Goal: Information Seeking & Learning: Learn about a topic

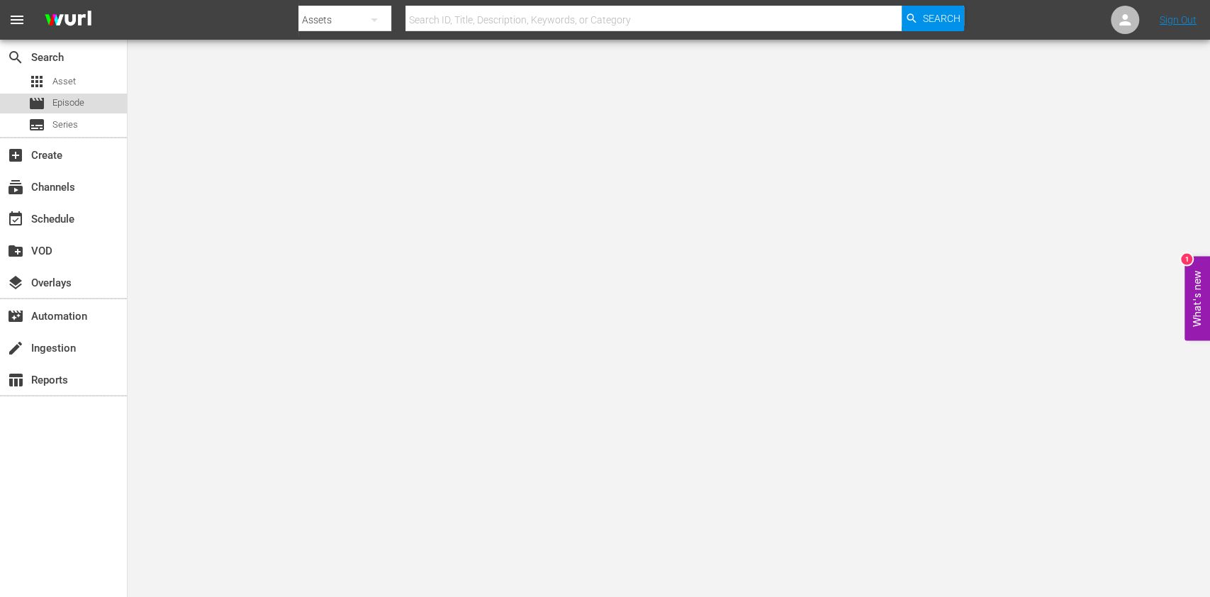
click at [62, 94] on div "movie Episode" at bounding box center [56, 104] width 56 height 20
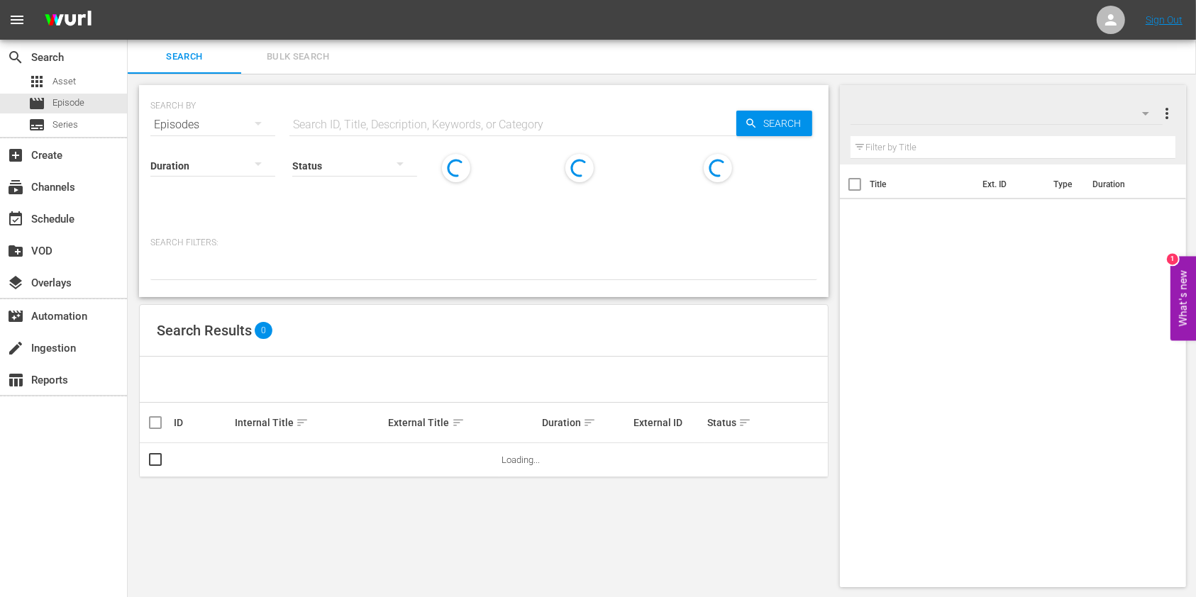
click at [390, 111] on input "text" at bounding box center [512, 125] width 447 height 34
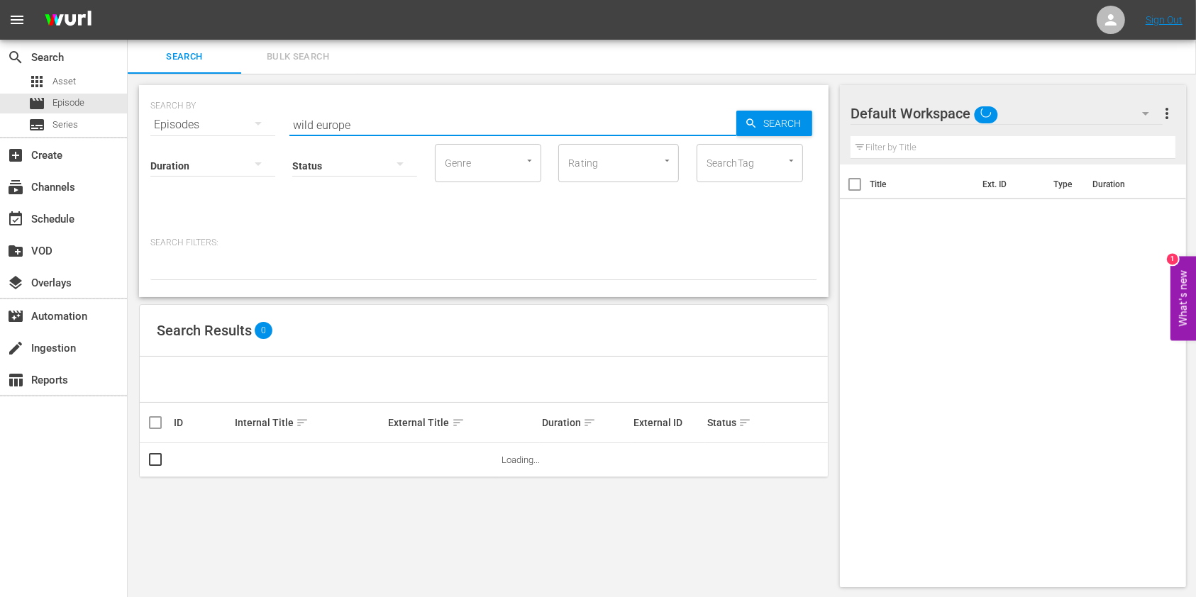
type input "wild europe"
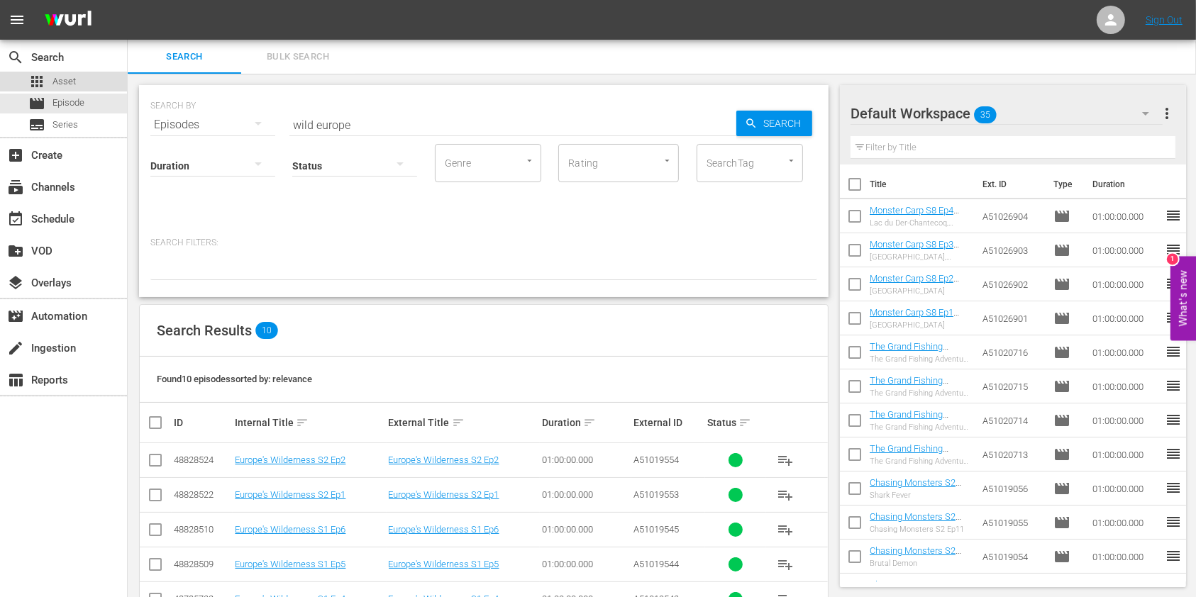
click at [64, 79] on span "Asset" at bounding box center [63, 81] width 23 height 14
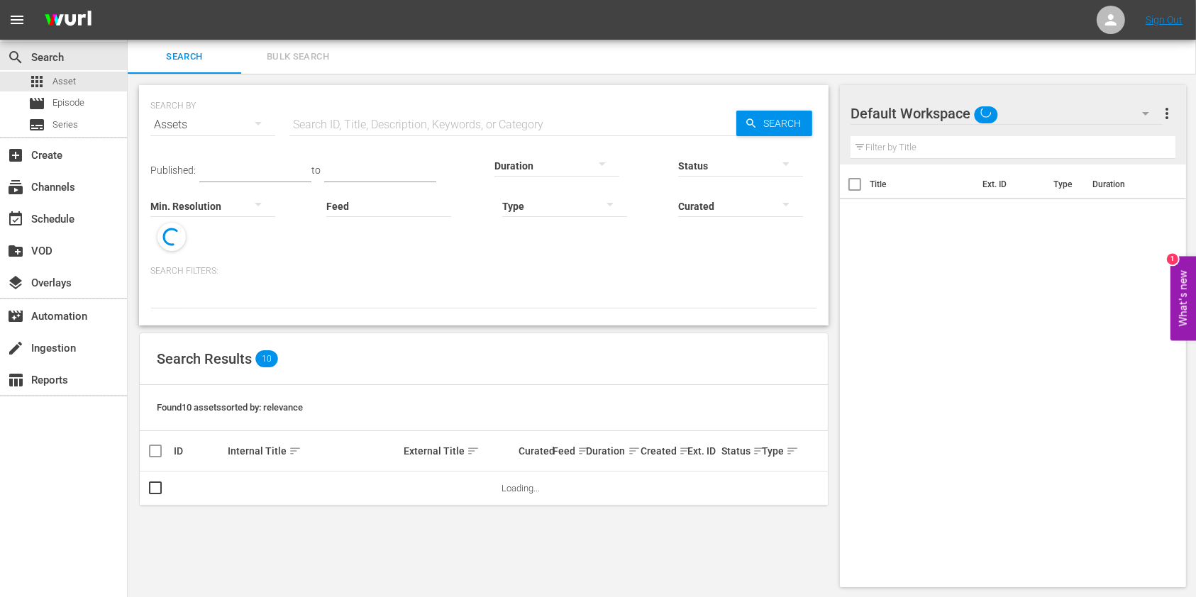
click at [357, 122] on input "text" at bounding box center [512, 125] width 447 height 34
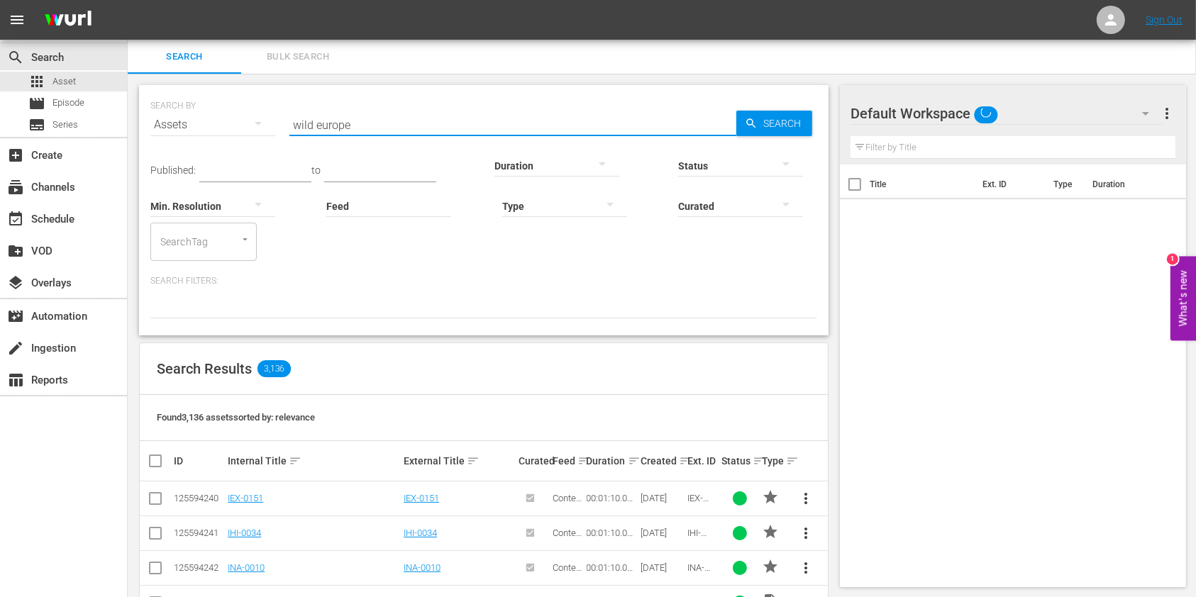
type input "wild europe"
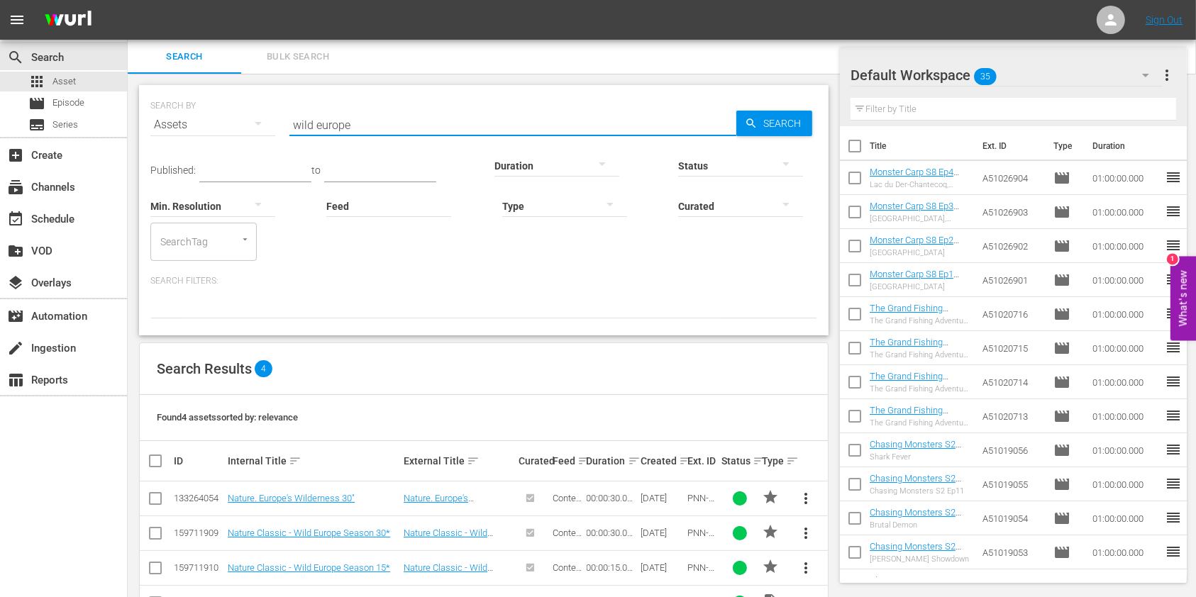
scroll to position [49, 0]
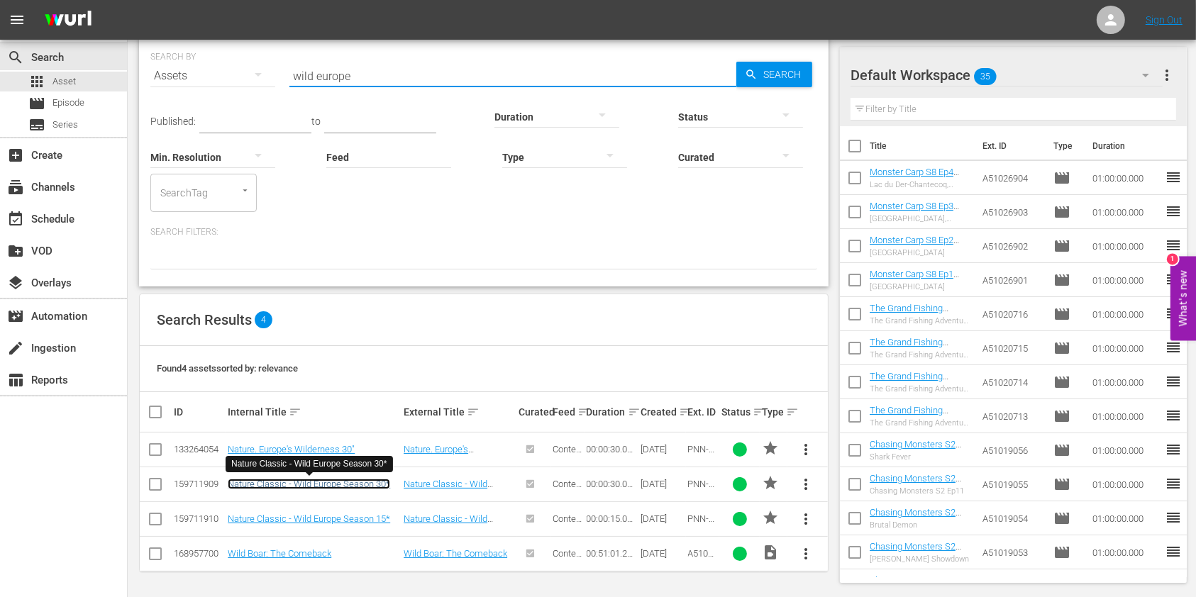
click at [274, 484] on link "Nature Classic - Wild Europe Season 30*" at bounding box center [309, 484] width 162 height 11
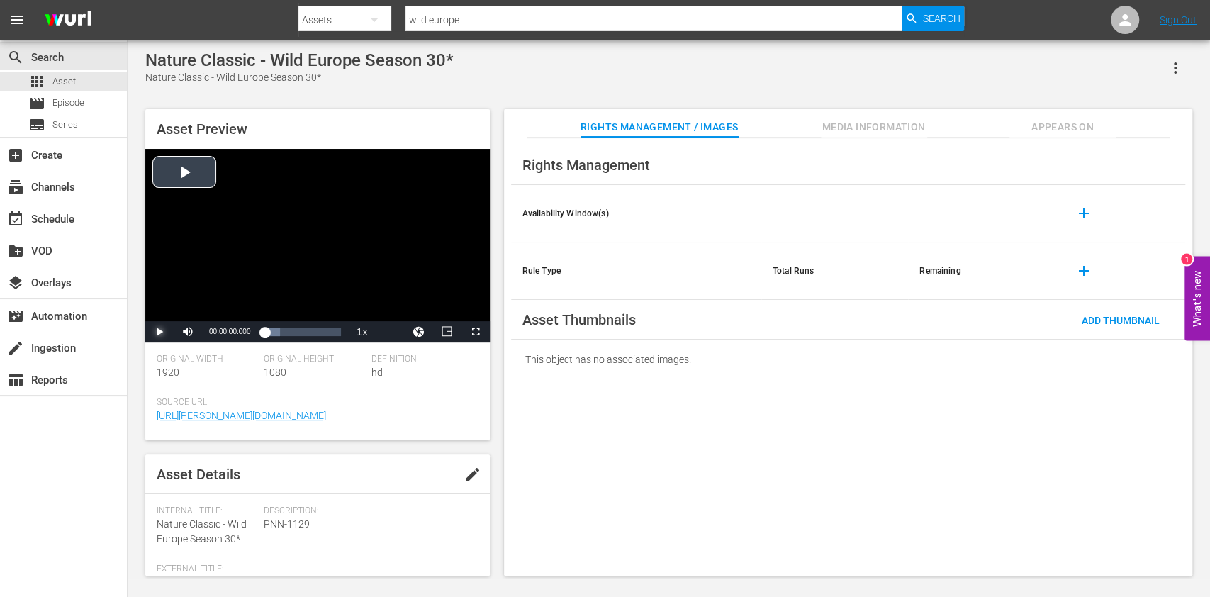
click at [160, 332] on span "Video Player" at bounding box center [160, 332] width 0 height 0
drag, startPoint x: 268, startPoint y: 326, endPoint x: 229, endPoint y: 332, distance: 39.4
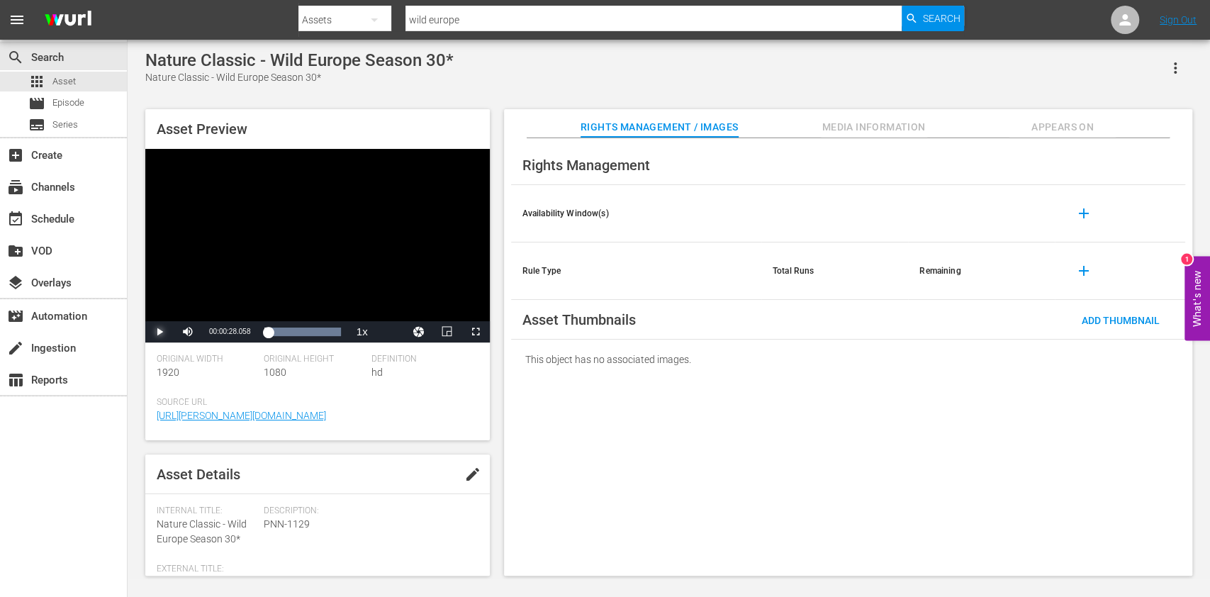
click at [233, 331] on div "Play Mute 90% Current Time 00:00:28.058 / Duration 00:00:30.079 Loaded : 100.00…" at bounding box center [317, 331] width 345 height 21
click at [160, 332] on span "Video Player" at bounding box center [160, 332] width 0 height 0
click at [303, 332] on div "00:00:14.899" at bounding box center [302, 332] width 1 height 14
click at [298, 337] on div "Loaded : 100.00% 00:00:13.212 00:00:18.814" at bounding box center [303, 332] width 76 height 14
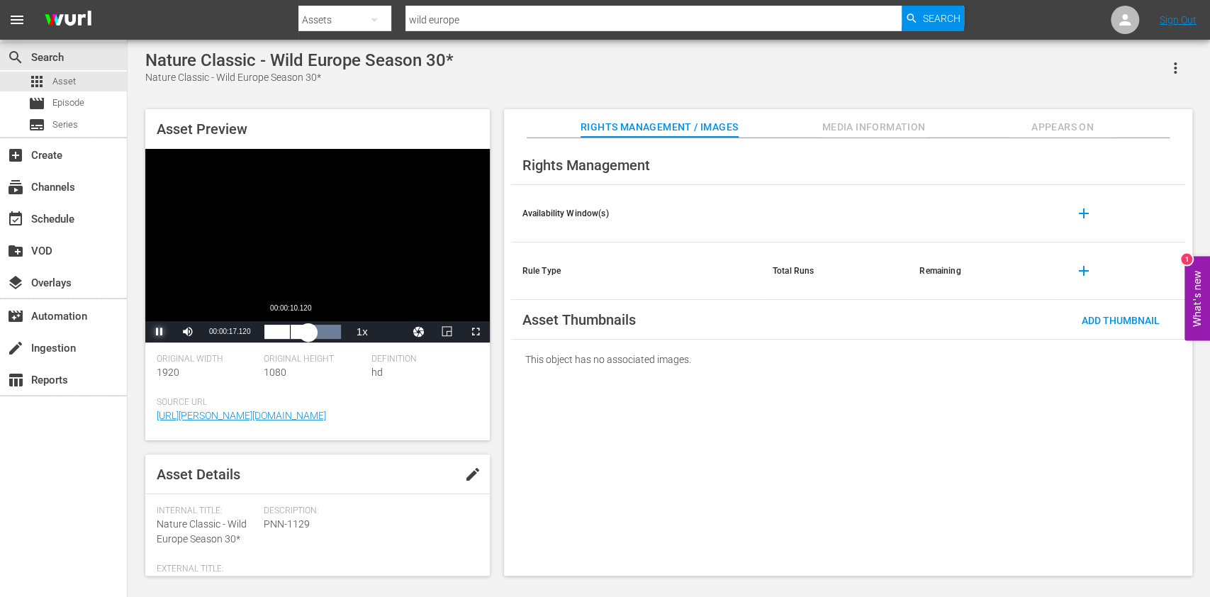
click at [289, 333] on div "Loaded : 100.00% 00:00:10.120 00:00:17.353" at bounding box center [303, 332] width 76 height 14
click at [160, 332] on span "Video Player" at bounding box center [160, 332] width 0 height 0
click at [108, 96] on div "movie Episode" at bounding box center [63, 104] width 127 height 20
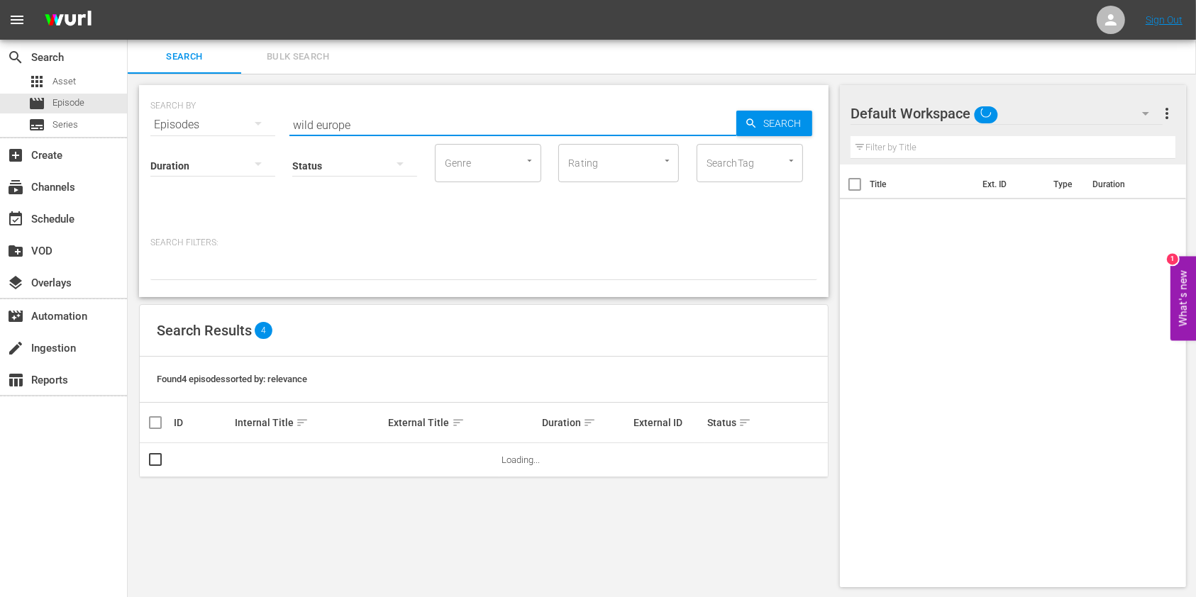
click at [406, 128] on input "wild europe" at bounding box center [512, 125] width 447 height 34
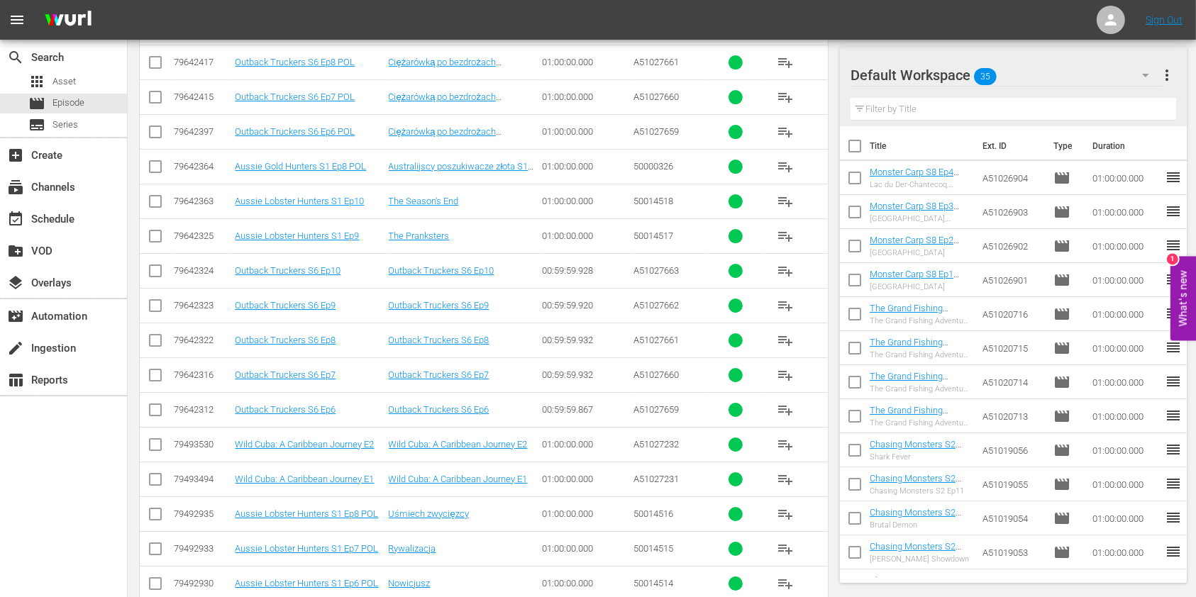
scroll to position [4791, 0]
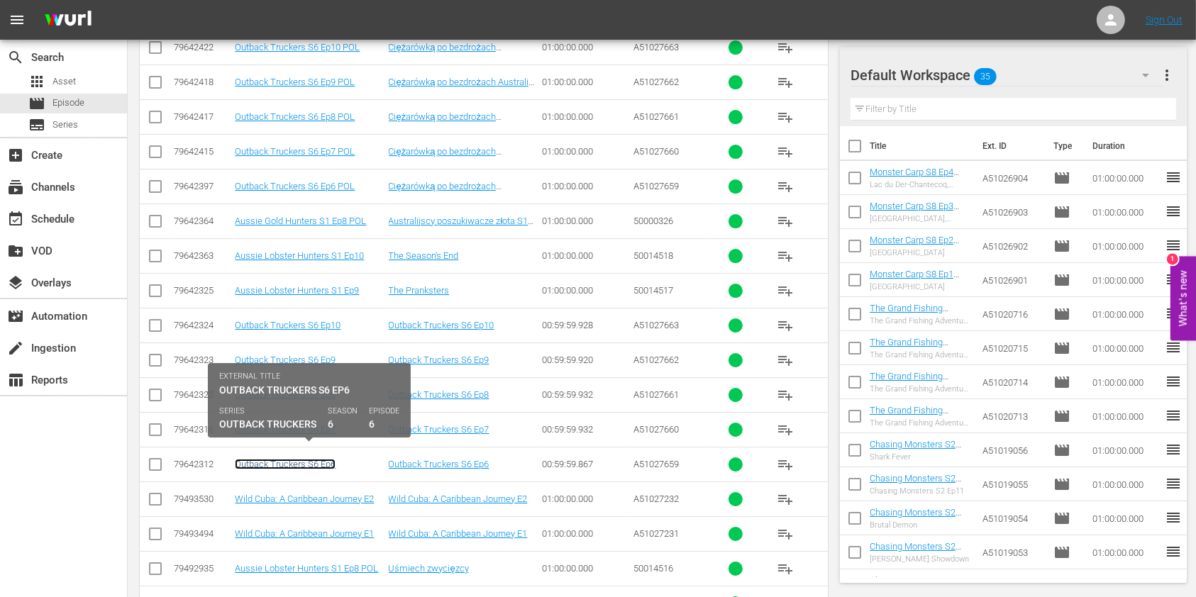
click at [301, 459] on link "Outback Truckers S6 Ep6" at bounding box center [285, 464] width 101 height 11
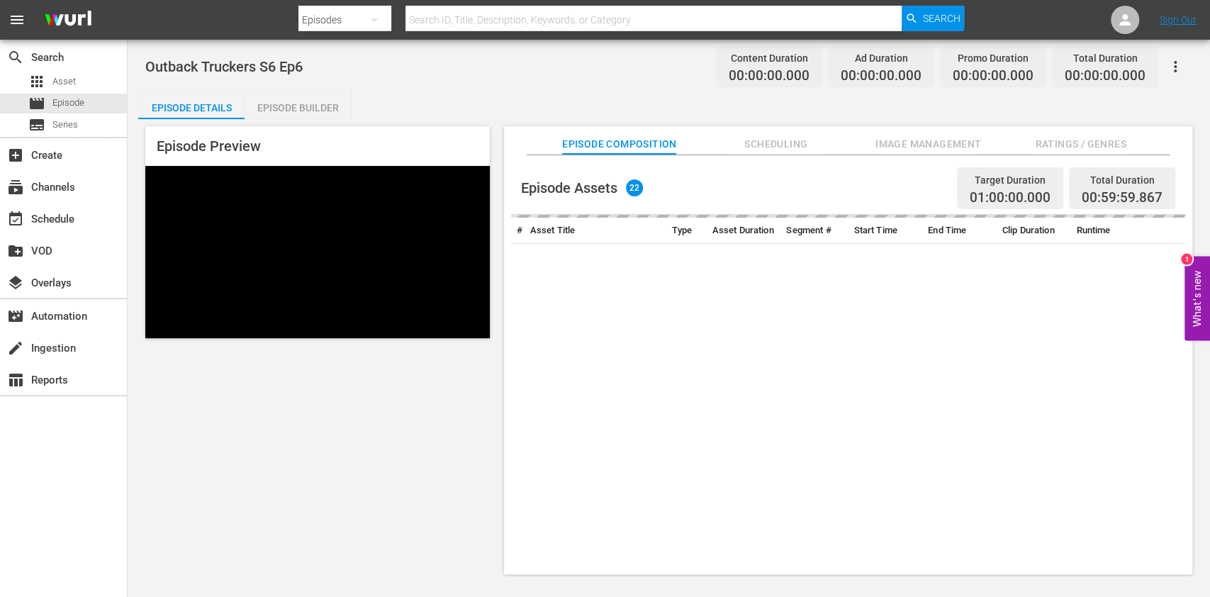
click at [799, 122] on div "Episode Preview Episode Composition Scheduling Image Management Ratings / Genre…" at bounding box center [669, 352] width 1062 height 467
click at [799, 138] on span "Scheduling" at bounding box center [776, 144] width 106 height 18
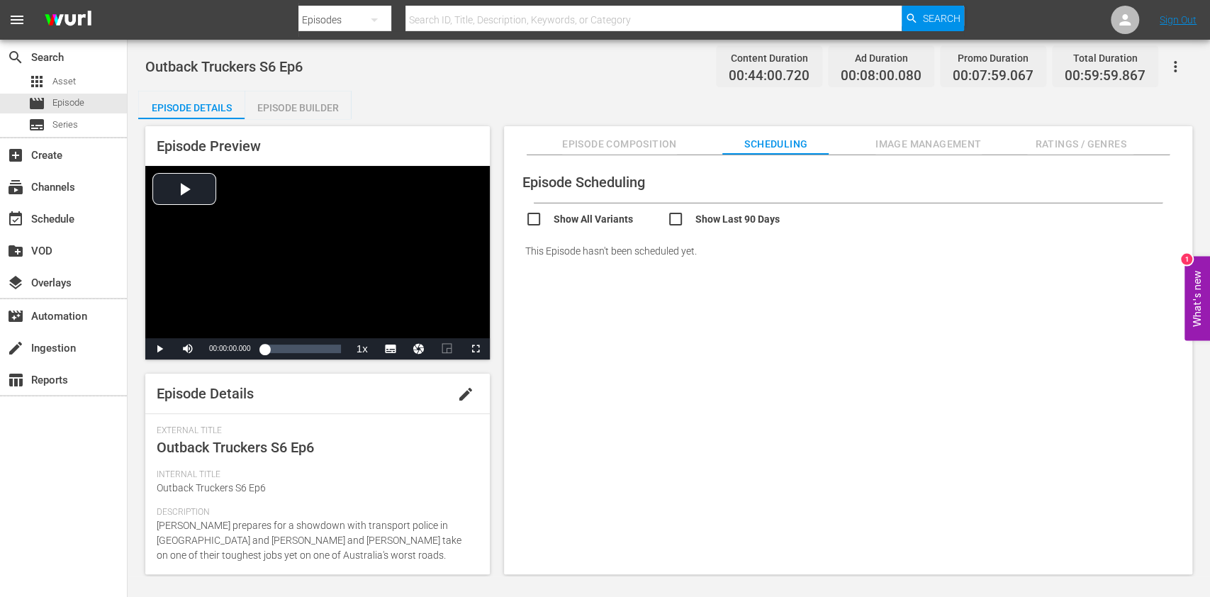
click at [719, 218] on input "checkbox" at bounding box center [738, 221] width 142 height 21
checkbox input "true"
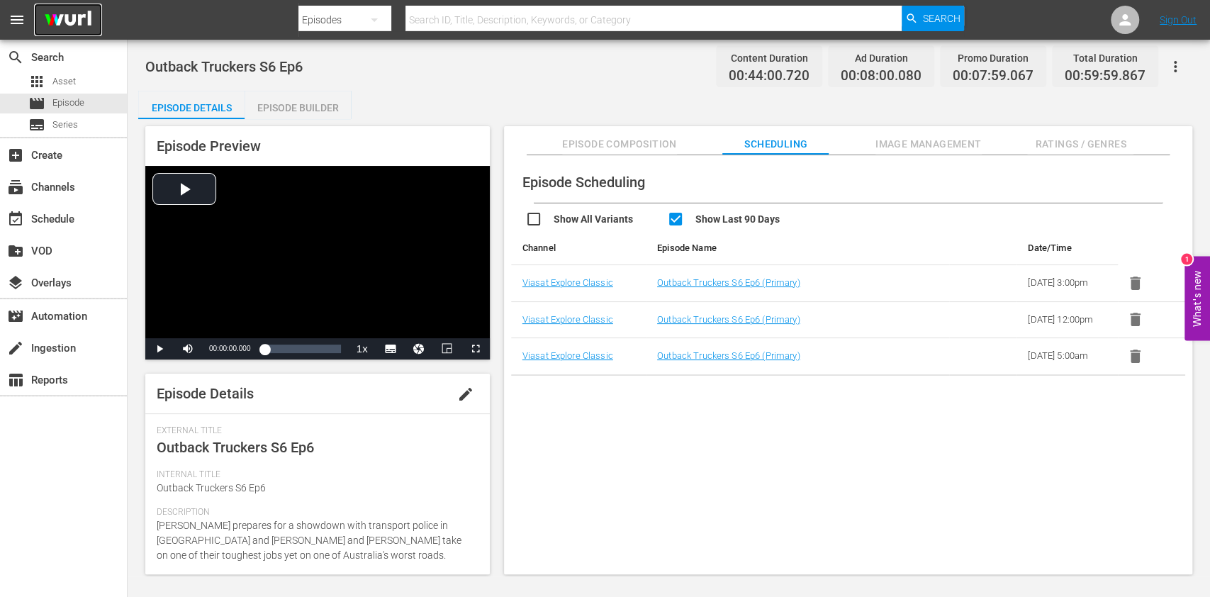
click at [89, 29] on img at bounding box center [68, 20] width 68 height 33
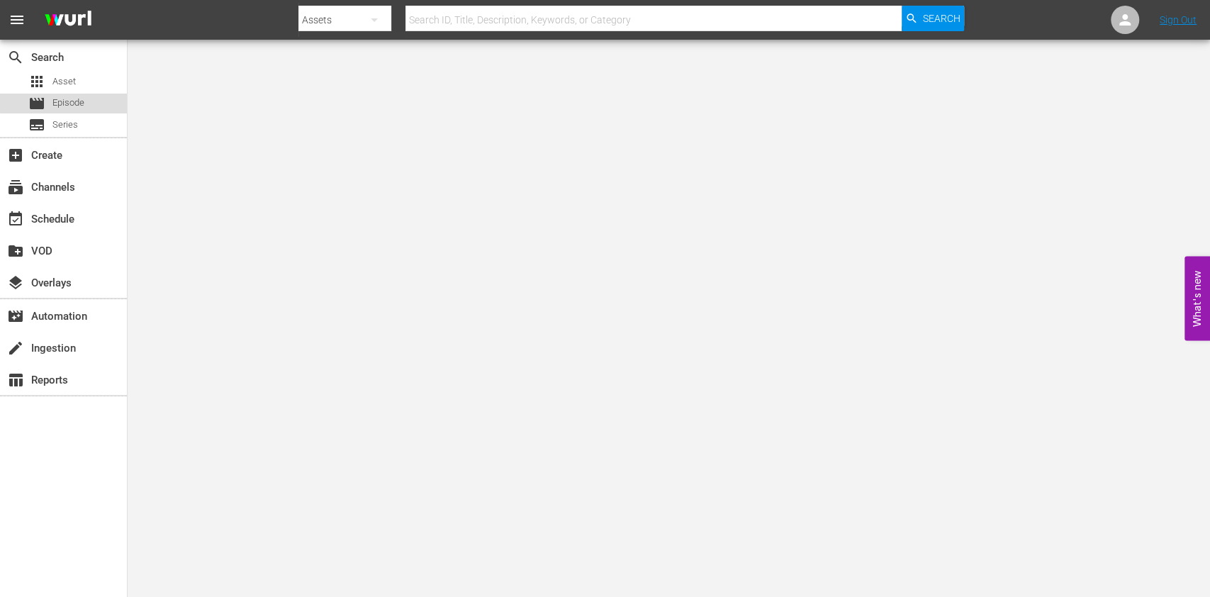
click at [71, 98] on span "Episode" at bounding box center [68, 103] width 32 height 14
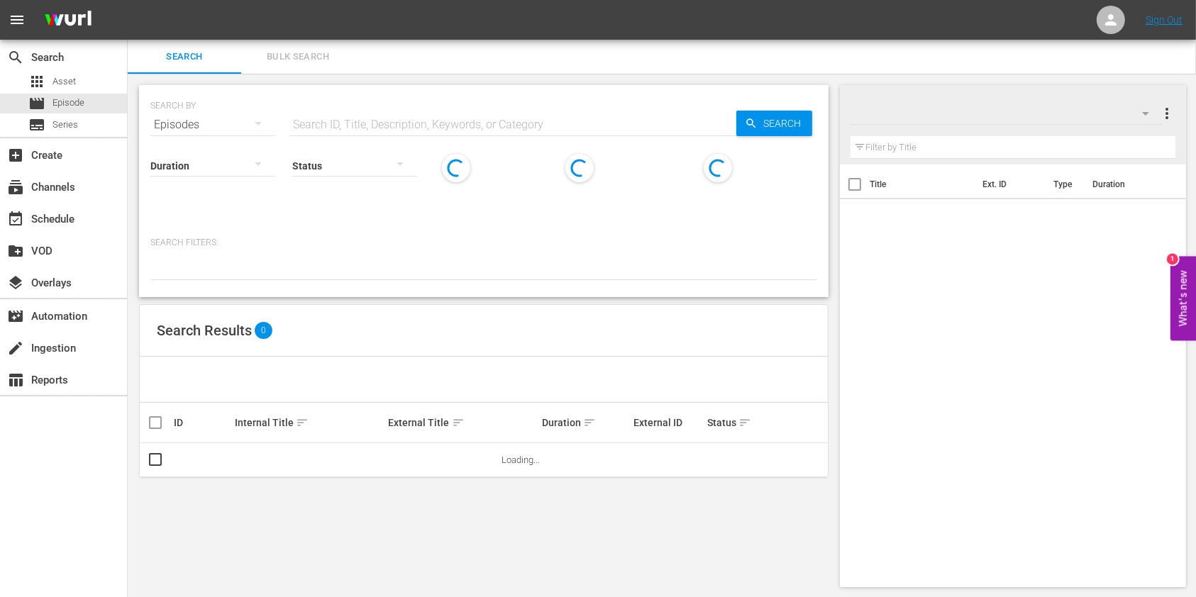
click at [467, 116] on input "text" at bounding box center [512, 125] width 447 height 34
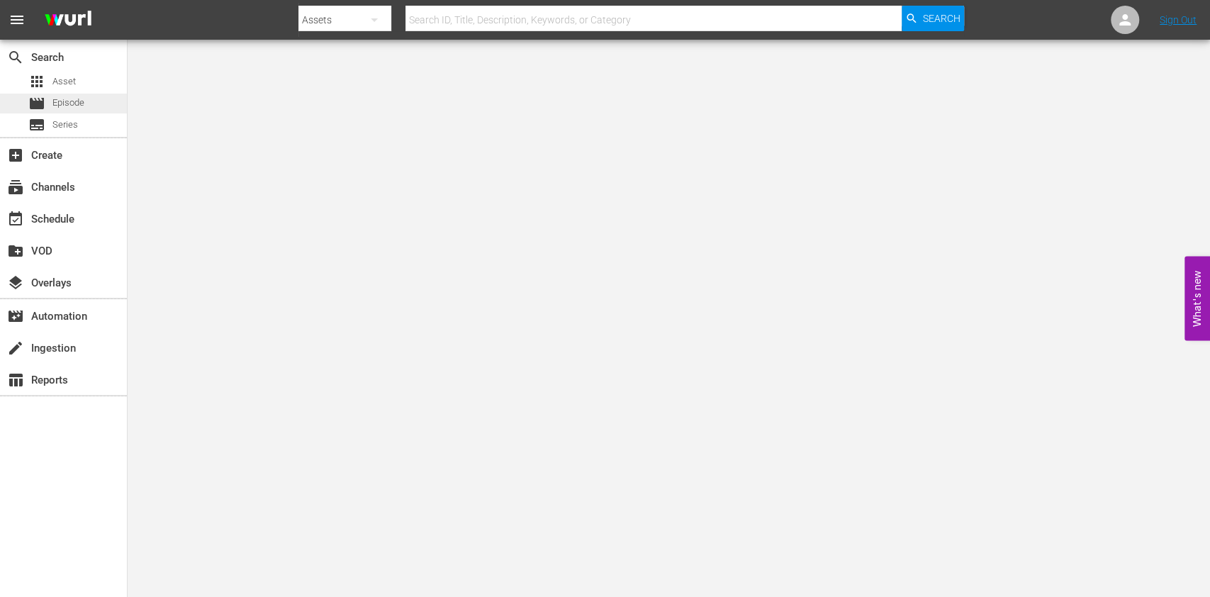
click at [68, 94] on div "movie Episode" at bounding box center [56, 104] width 56 height 20
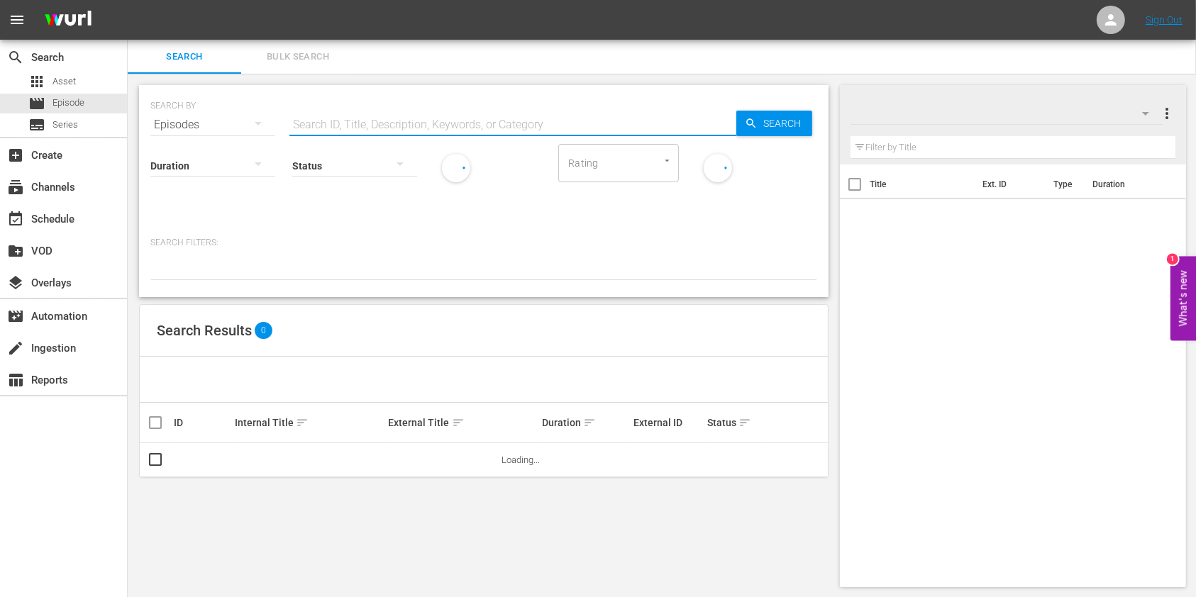
click at [333, 108] on input "text" at bounding box center [512, 125] width 447 height 34
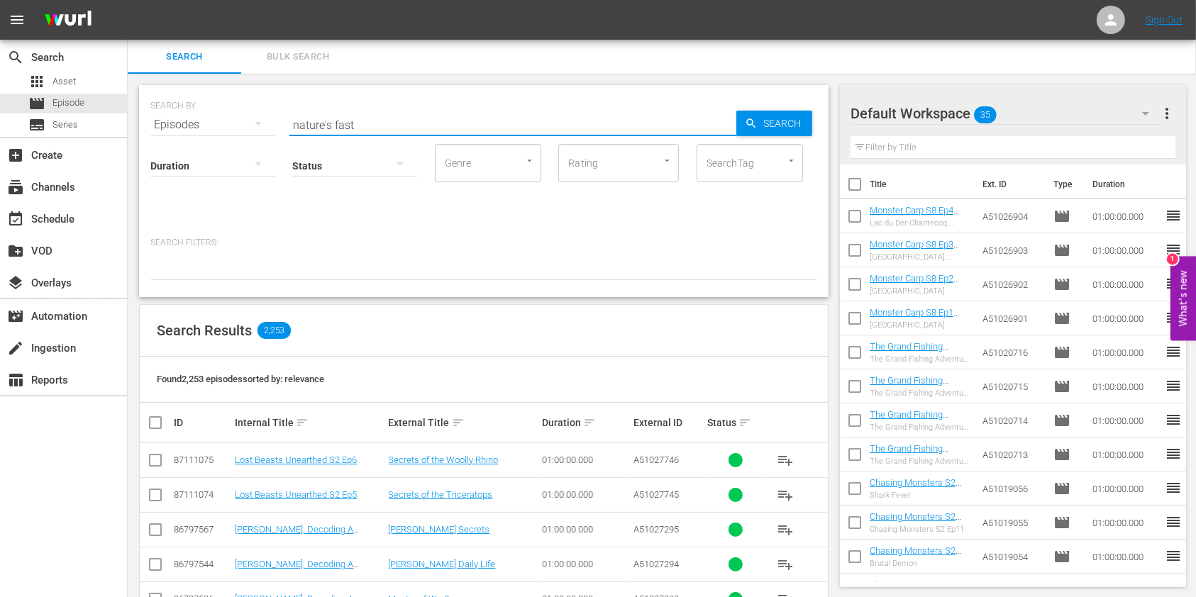
type input "nature's fast"
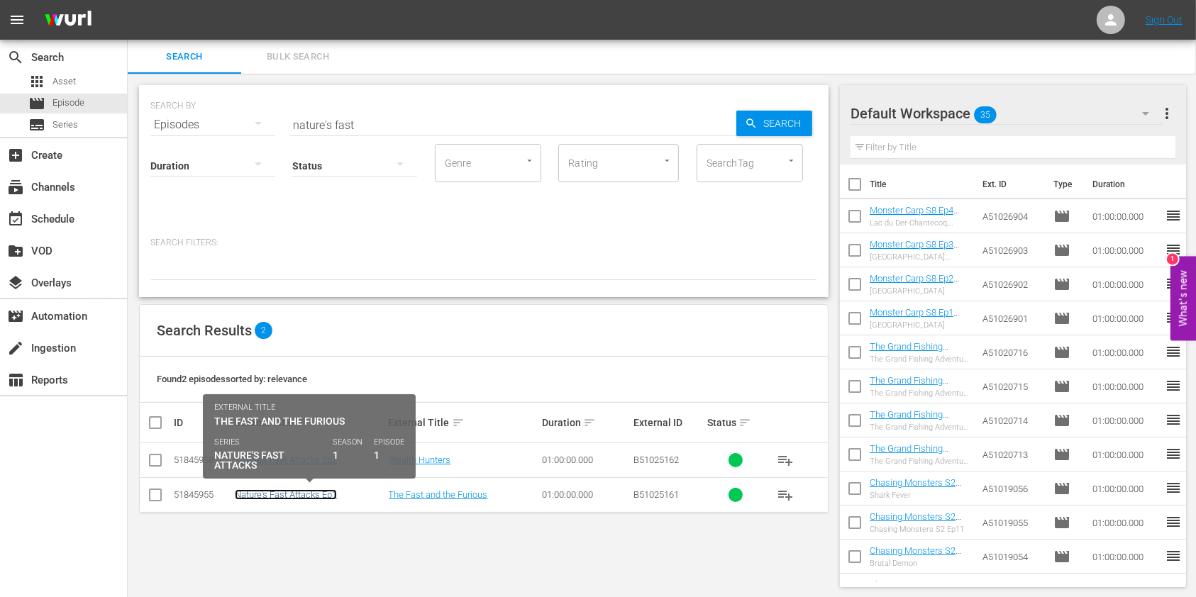
click at [275, 496] on link "Nature's Fast Attacks Ep1" at bounding box center [286, 494] width 102 height 11
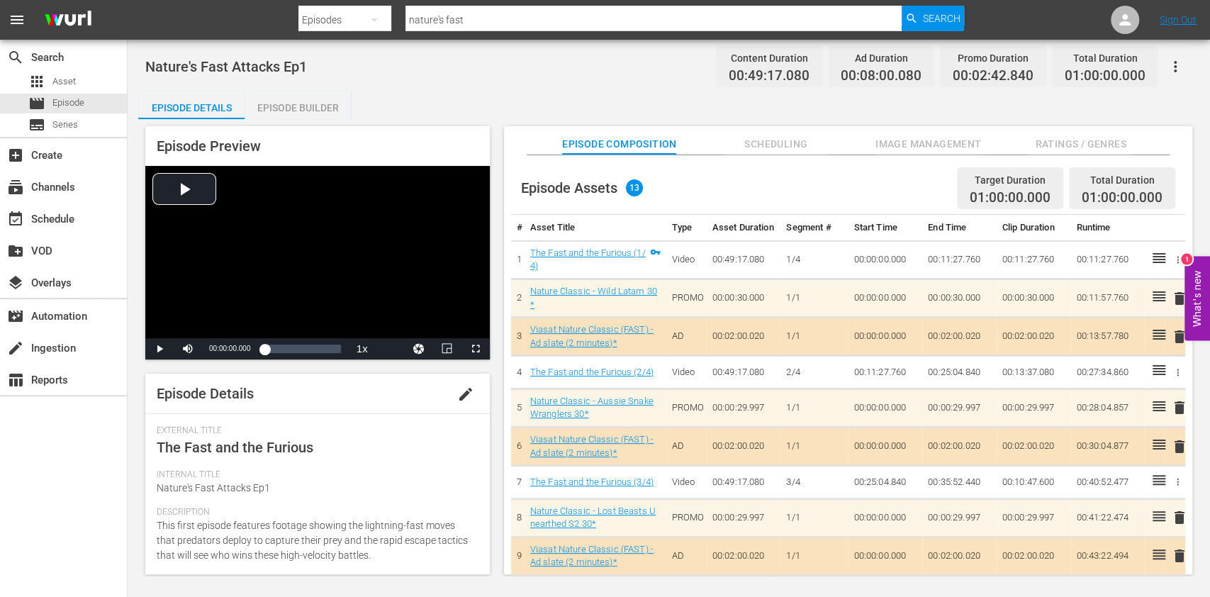
click at [450, 23] on input "nature's fast" at bounding box center [654, 20] width 496 height 34
type input "nature's mass"
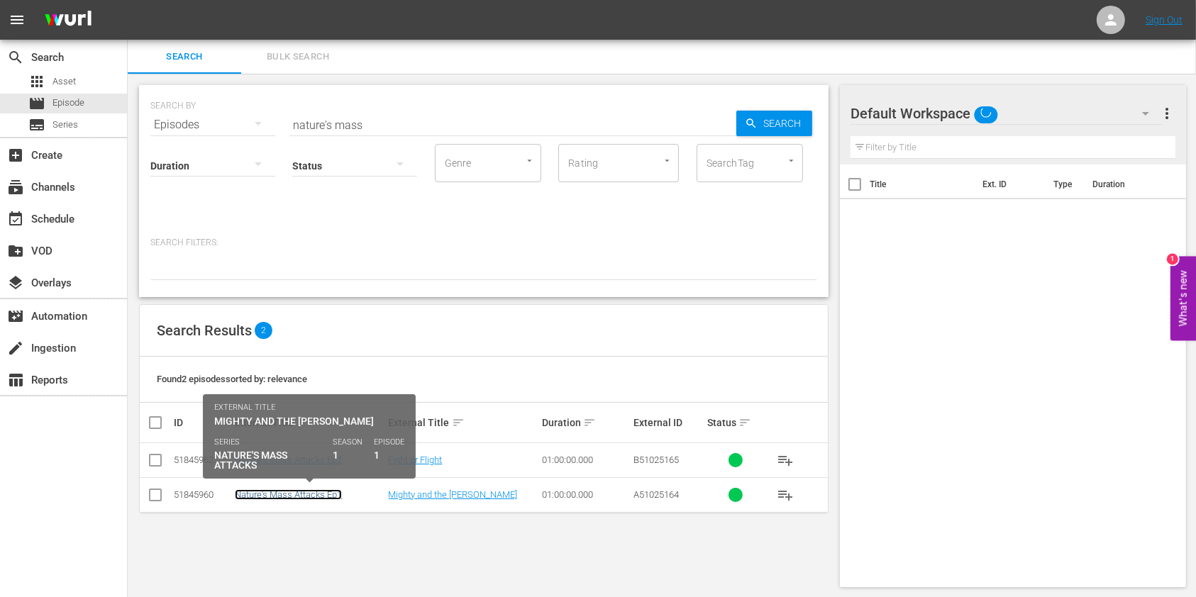
click at [281, 496] on link "Nature's Mass Attacks Ep1" at bounding box center [288, 494] width 107 height 11
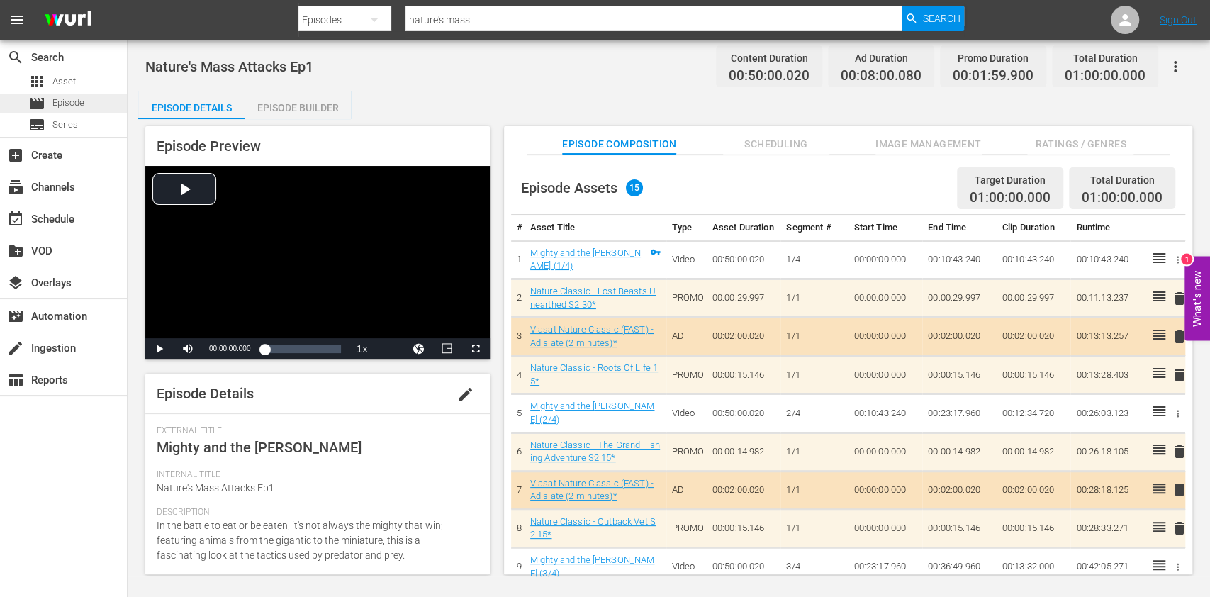
click at [64, 106] on span "Episode" at bounding box center [68, 103] width 32 height 14
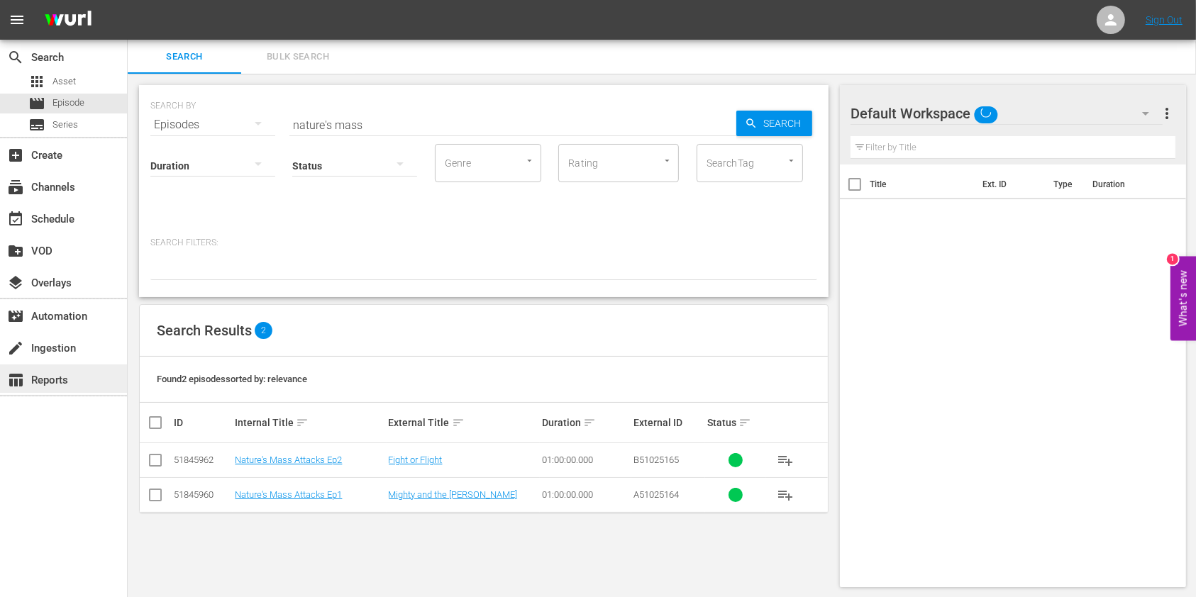
click at [95, 364] on div "table_chart Reports" at bounding box center [63, 378] width 127 height 28
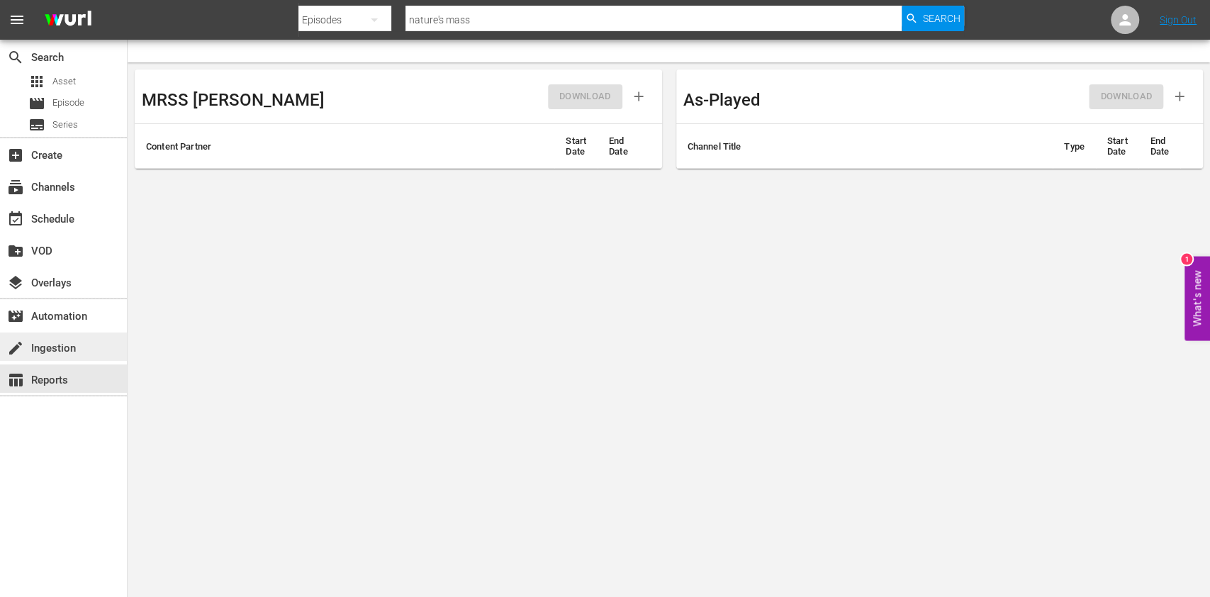
click at [78, 352] on div "create Ingestion" at bounding box center [63, 347] width 127 height 28
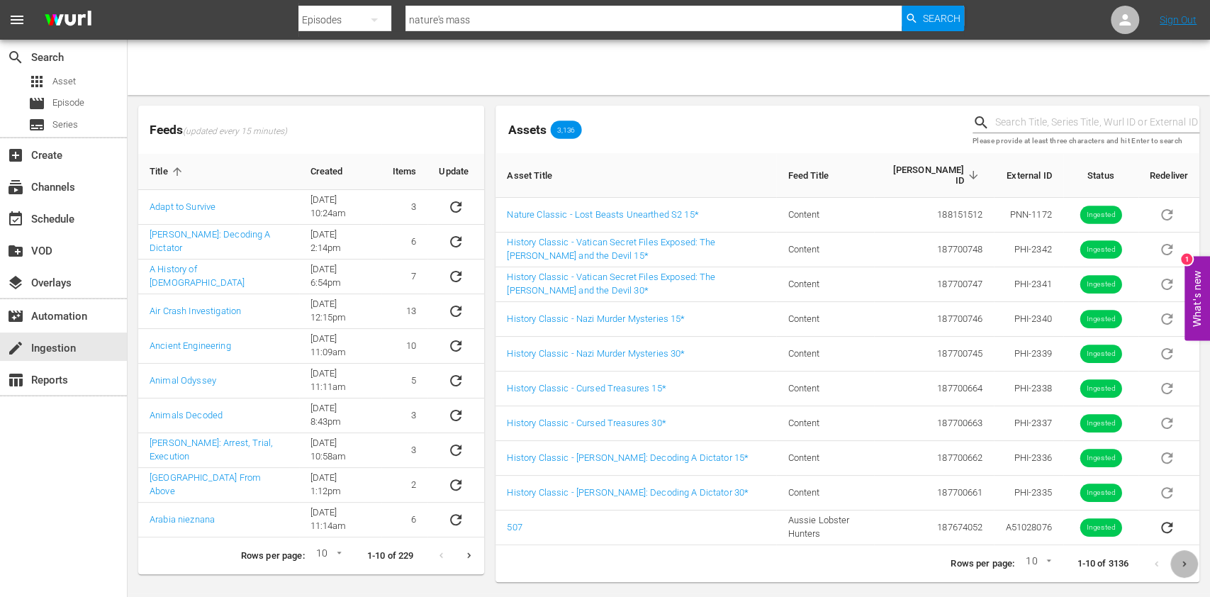
click at [1177, 564] on button "Next page" at bounding box center [1185, 564] width 28 height 28
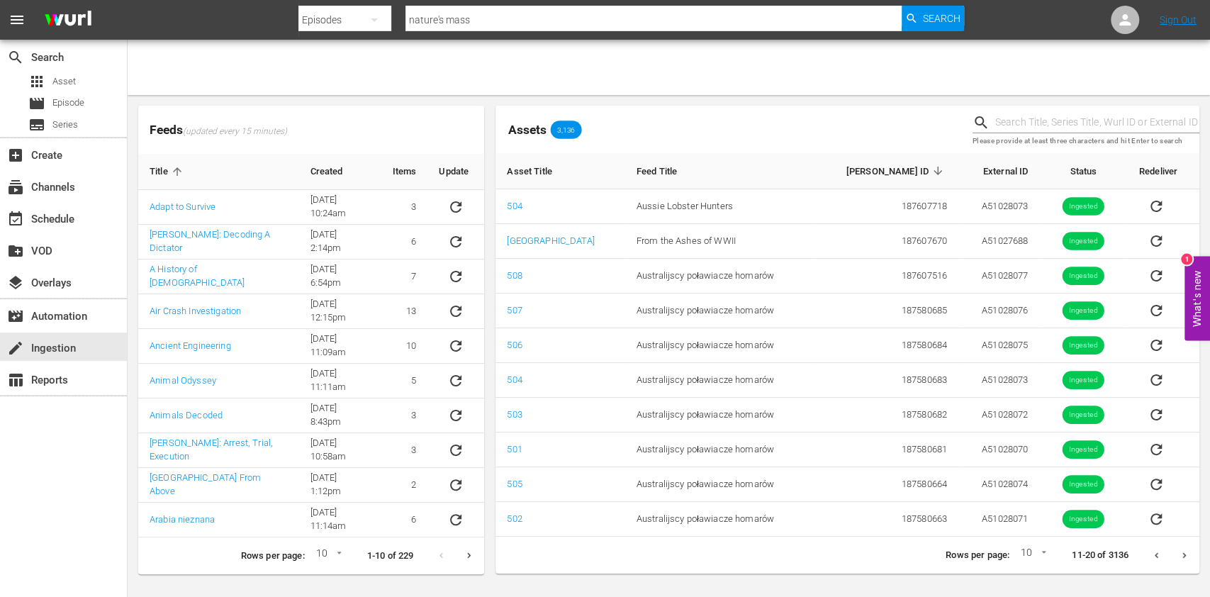
click at [1174, 552] on button "Next page" at bounding box center [1185, 556] width 28 height 28
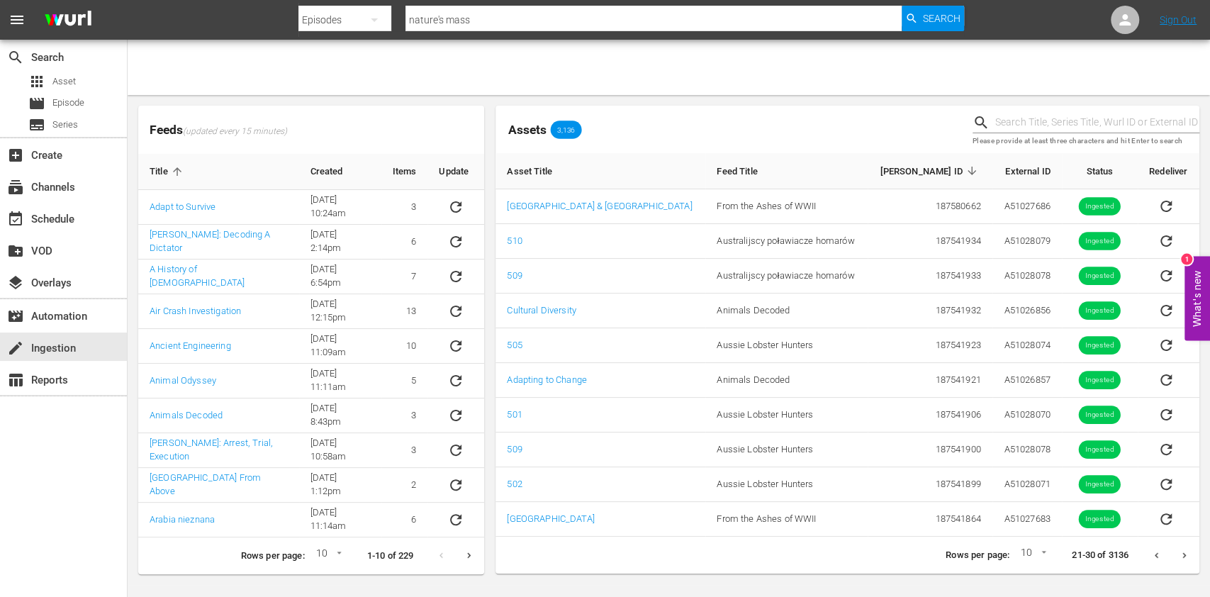
click at [1174, 552] on button "Next page" at bounding box center [1185, 556] width 28 height 28
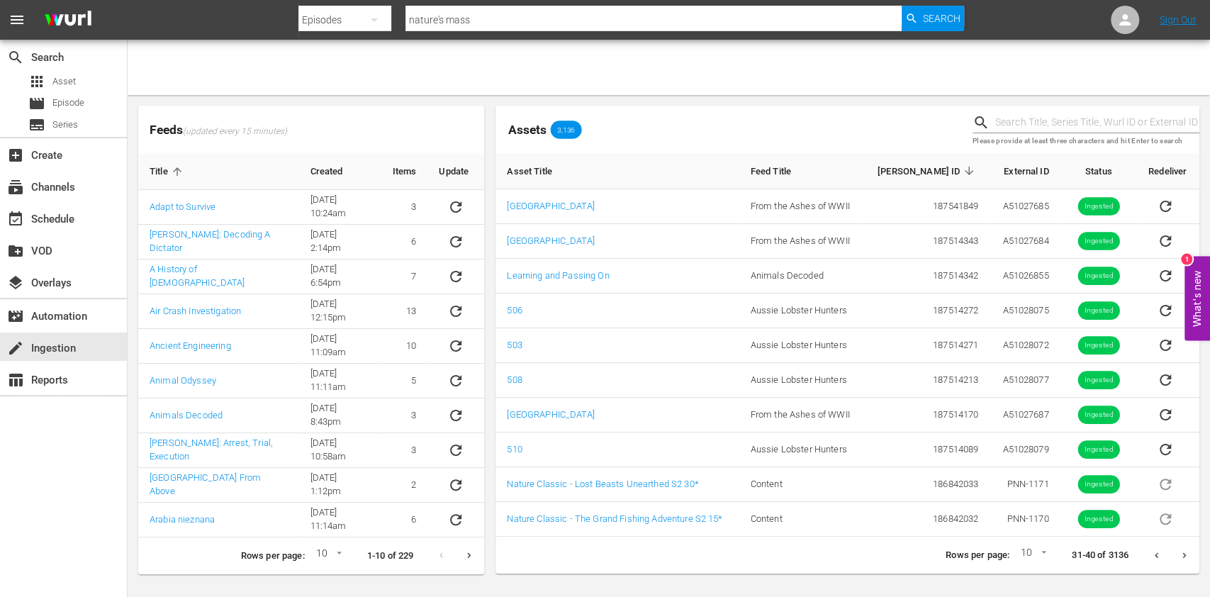
click at [1174, 552] on button "Next page" at bounding box center [1185, 556] width 28 height 28
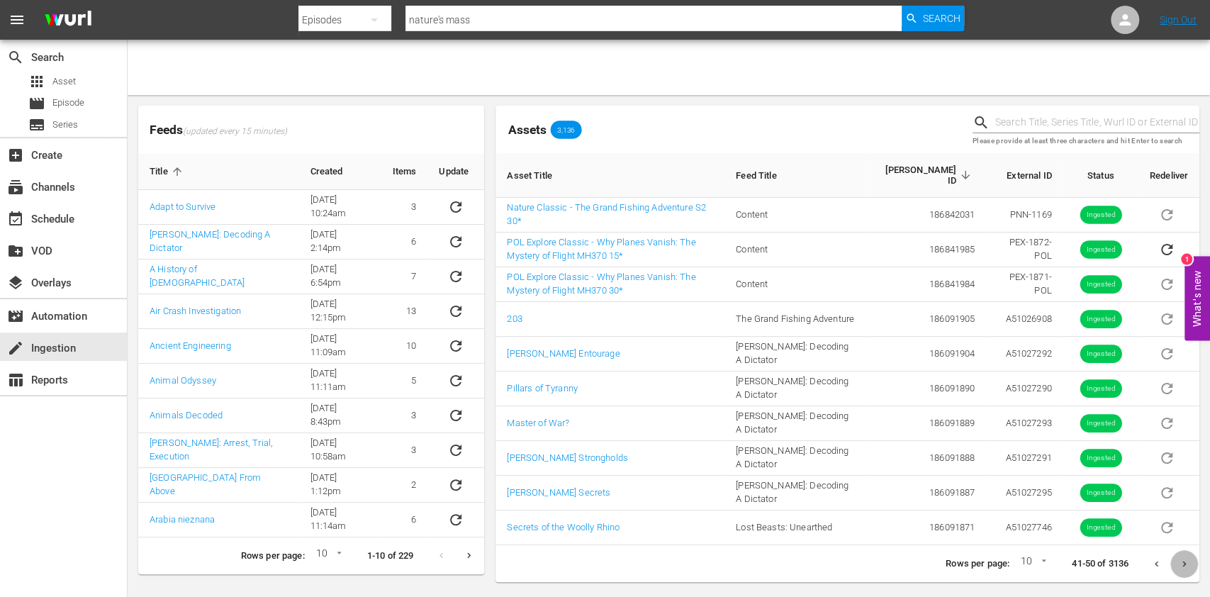
click at [1174, 552] on button "Next page" at bounding box center [1185, 564] width 28 height 28
